Goal: Task Accomplishment & Management: Manage account settings

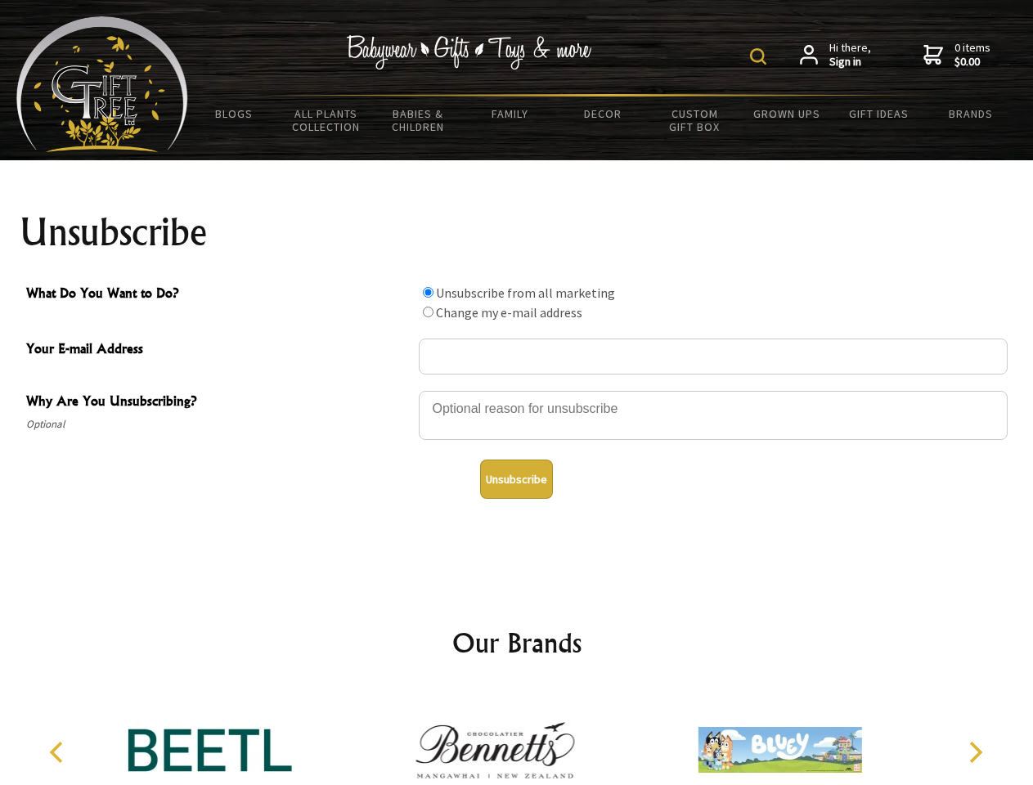
click at [761, 56] on img at bounding box center [758, 56] width 16 height 16
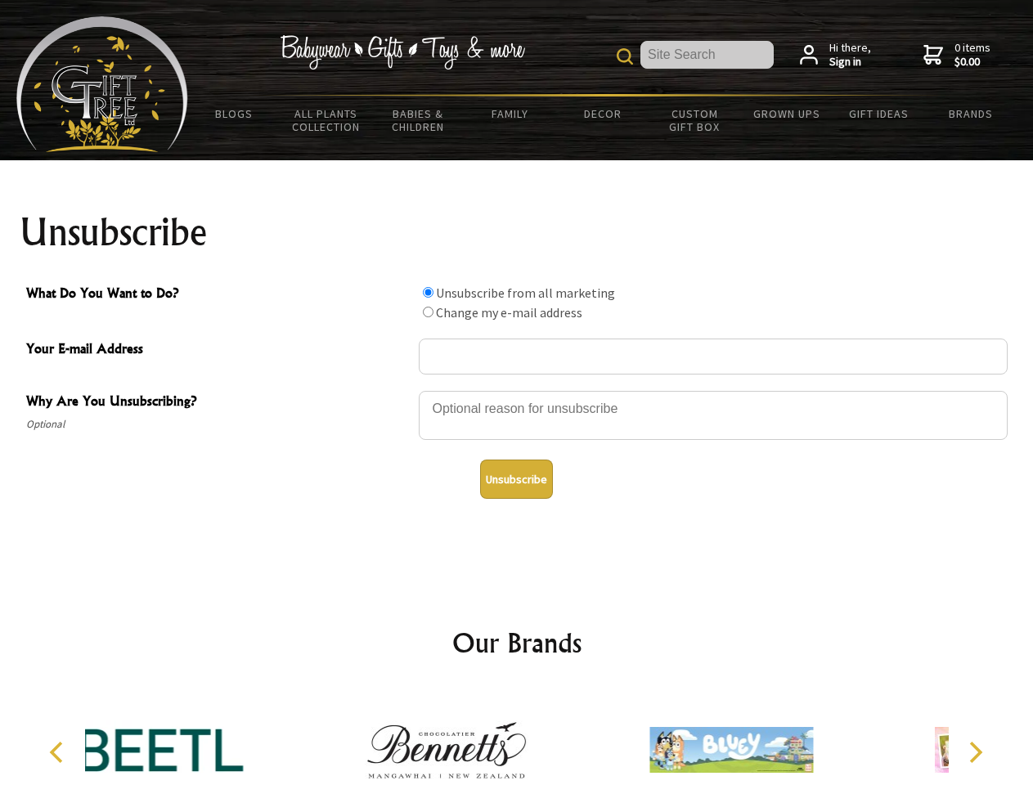
click at [517, 390] on div at bounding box center [713, 417] width 589 height 57
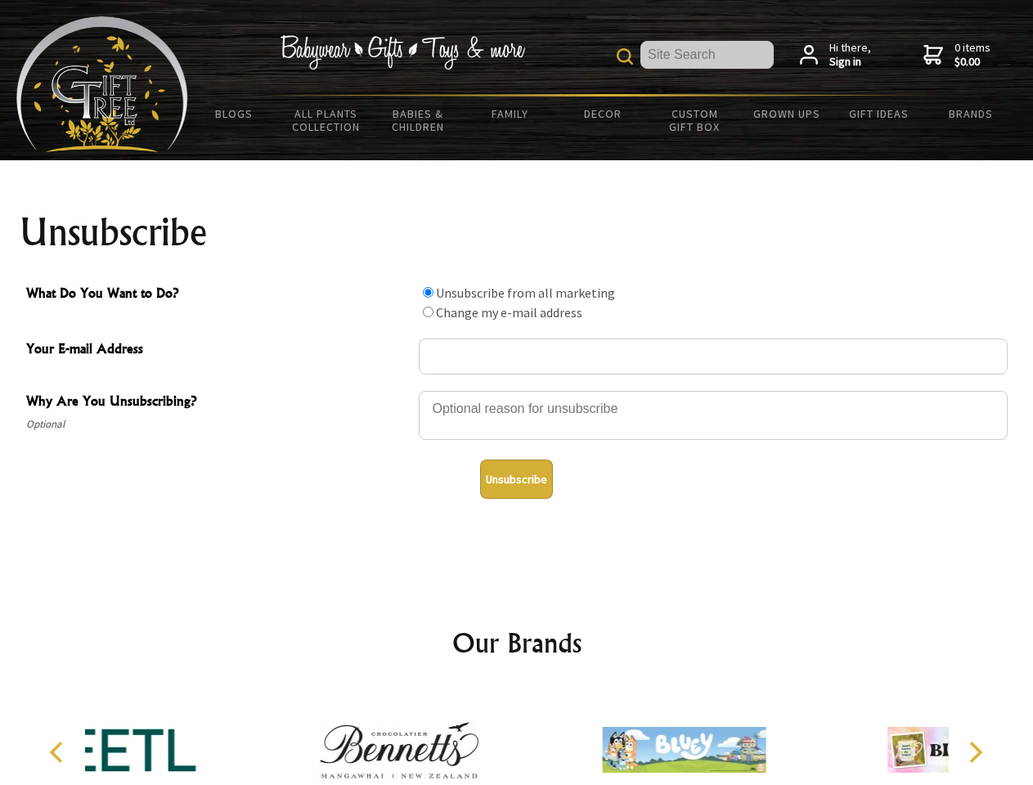
click at [428, 292] on input "What Do You Want to Do?" at bounding box center [428, 292] width 11 height 11
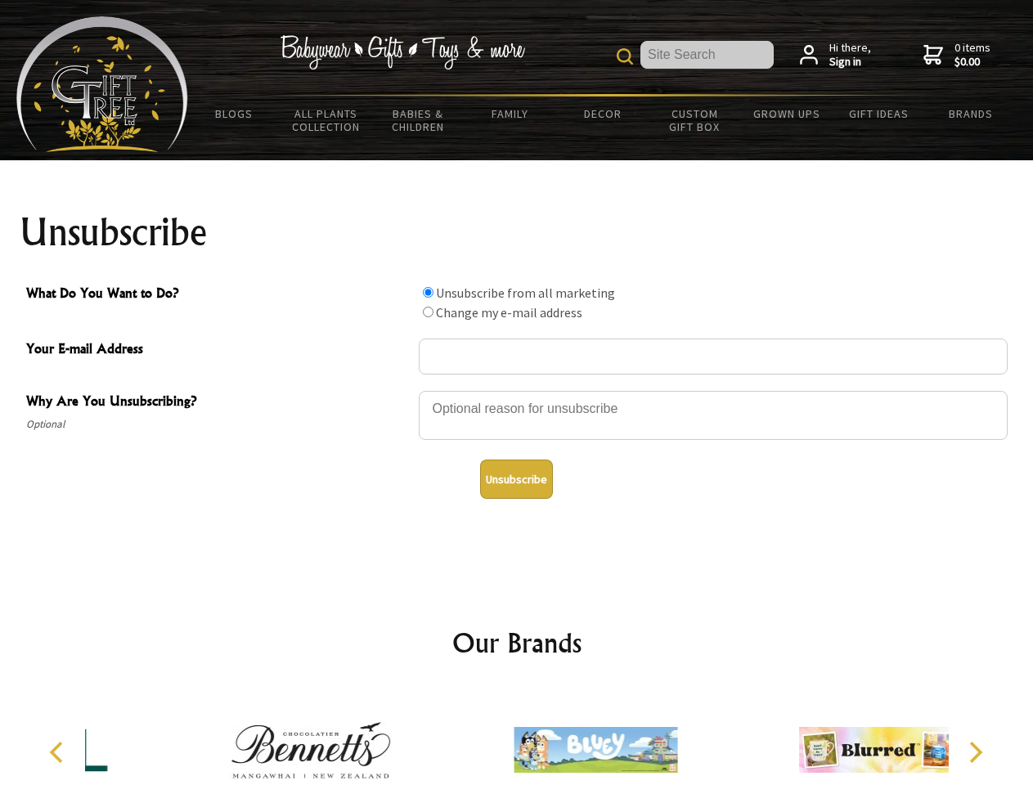
click at [428, 312] on input "What Do You Want to Do?" at bounding box center [428, 312] width 11 height 11
radio input "true"
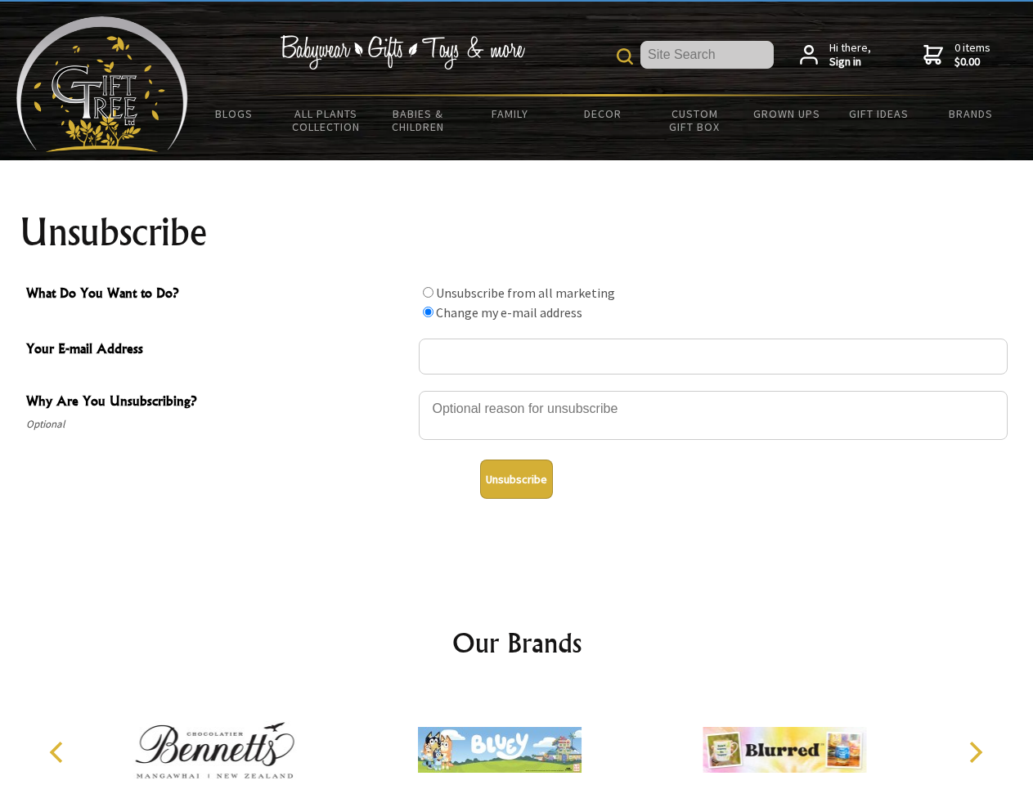
click at [516, 479] on button "Unsubscribe" at bounding box center [516, 479] width 73 height 39
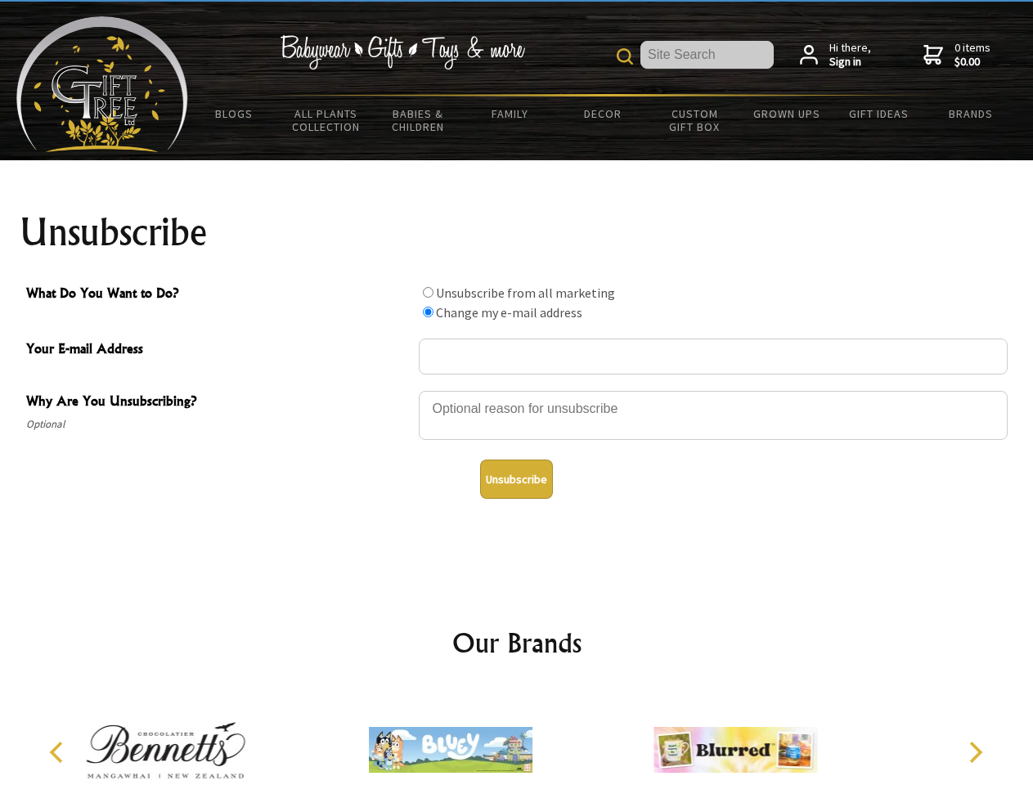
click at [59, 753] on icon "Previous" at bounding box center [57, 752] width 21 height 21
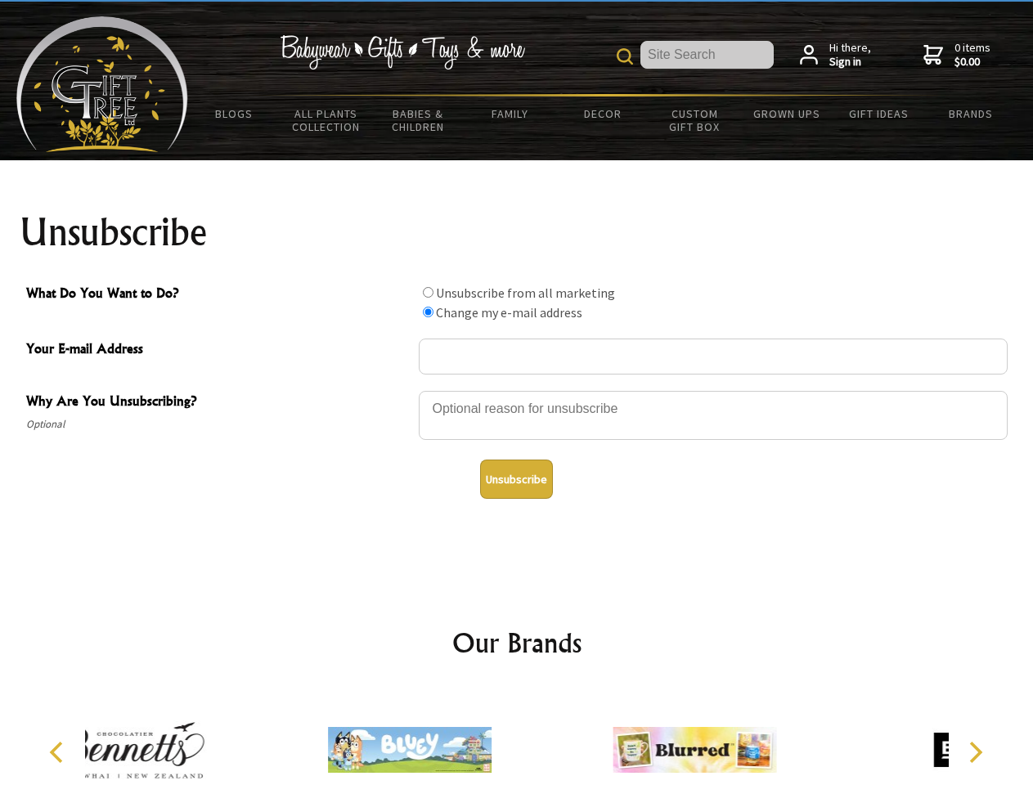
click at [975, 753] on icon "Next" at bounding box center [974, 752] width 21 height 21
